Goal: Register for event/course

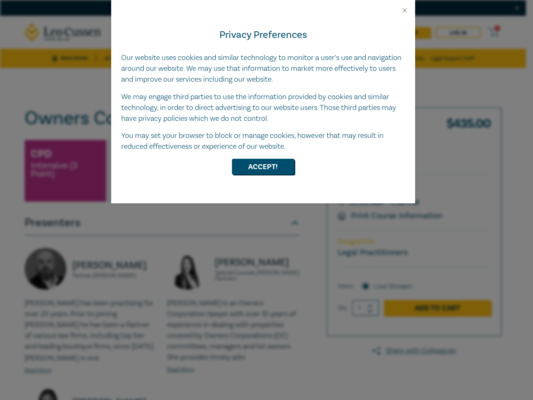
click at [267, 200] on div "Privacy Preferences Our website uses cookies and similar technology to monitor …" at bounding box center [263, 108] width 304 height 189
click at [405, 10] on button "Close" at bounding box center [404, 10] width 7 height 7
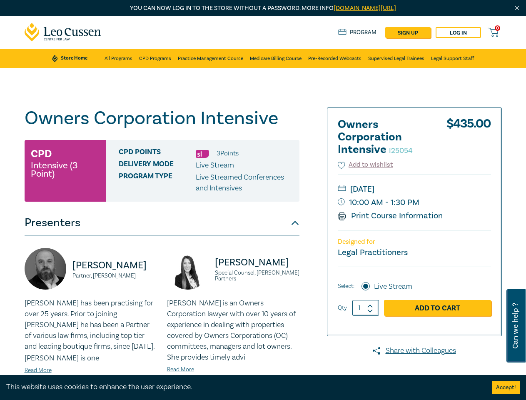
click at [263, 167] on div "Delivery Mode Live Stream" at bounding box center [206, 165] width 174 height 11
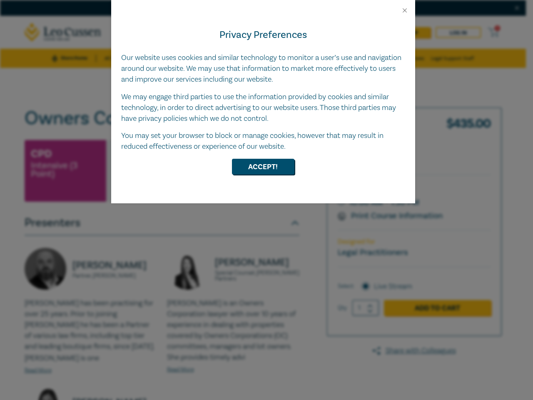
click at [267, 200] on div "Privacy Preferences Our website uses cookies and similar technology to monitor …" at bounding box center [263, 108] width 304 height 189
click at [405, 10] on button "Close" at bounding box center [404, 10] width 7 height 7
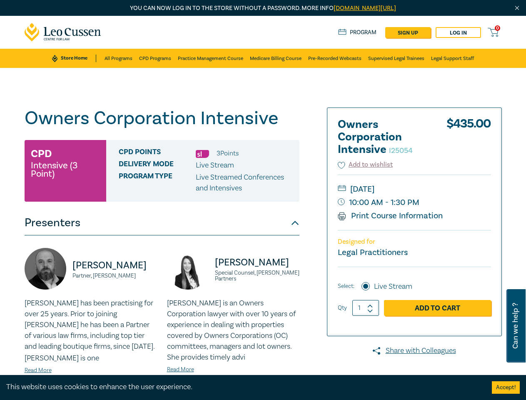
click at [263, 167] on div "Delivery Mode Live Stream" at bounding box center [206, 165] width 174 height 11
